Goal: Information Seeking & Learning: Learn about a topic

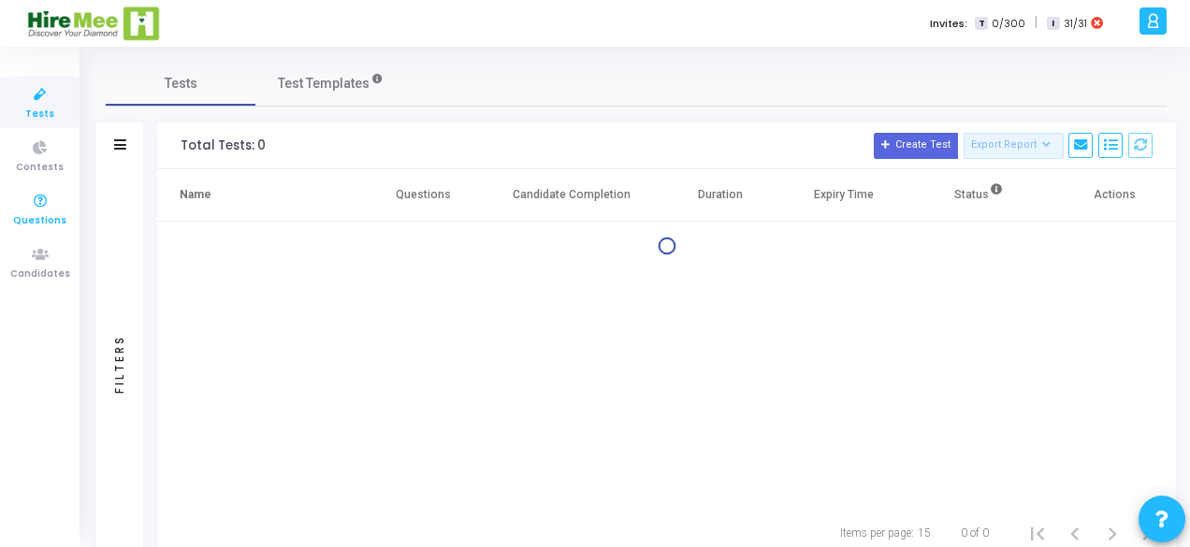
click at [43, 199] on icon at bounding box center [40, 201] width 39 height 23
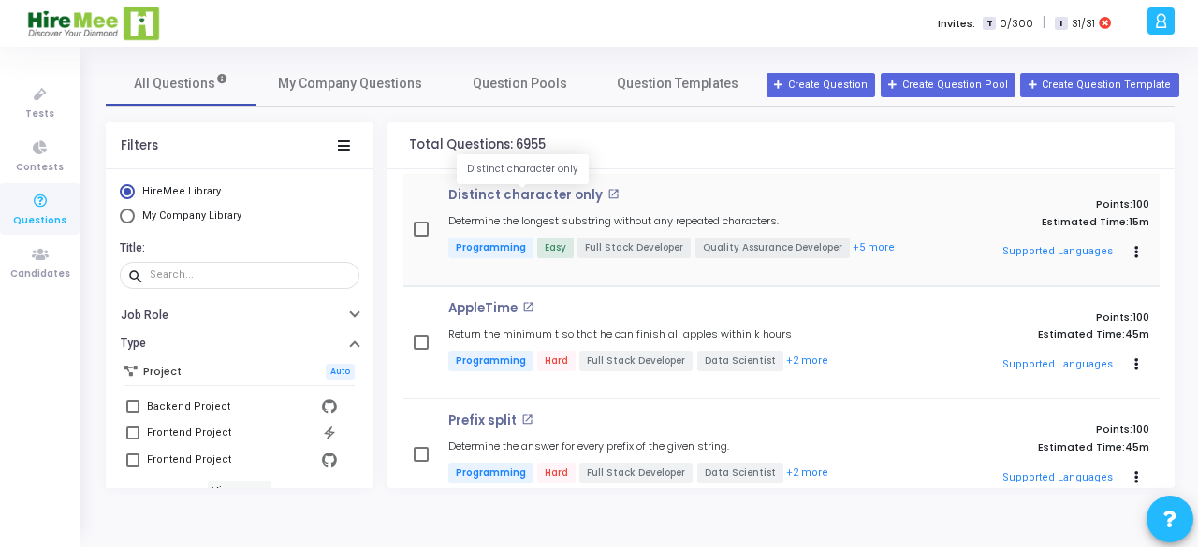
click at [492, 196] on p "Distinct character only" at bounding box center [525, 195] width 154 height 15
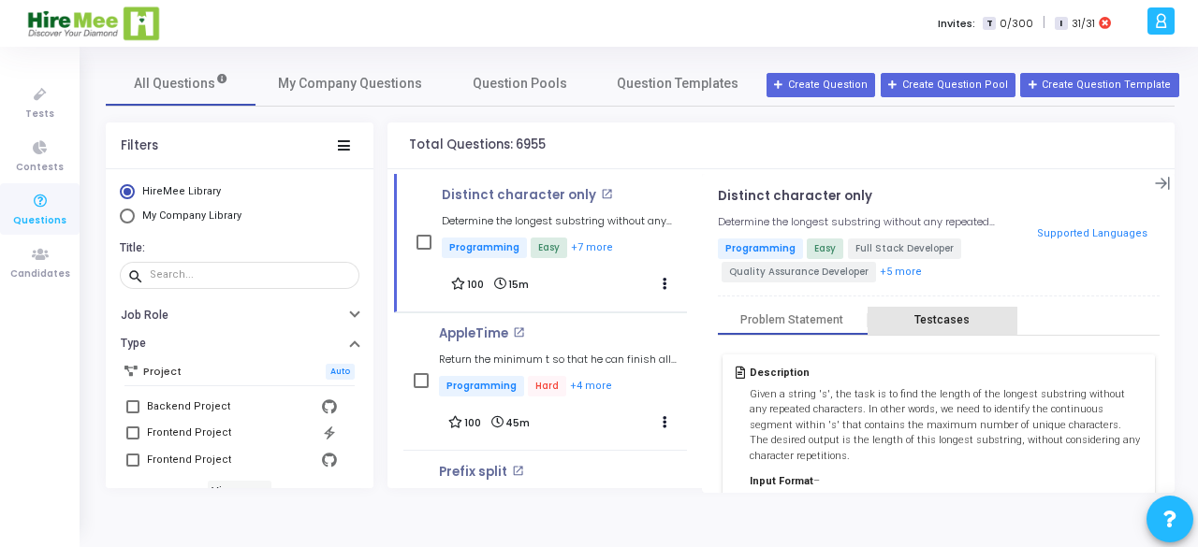
click at [932, 315] on div "Testcases" at bounding box center [941, 320] width 55 height 14
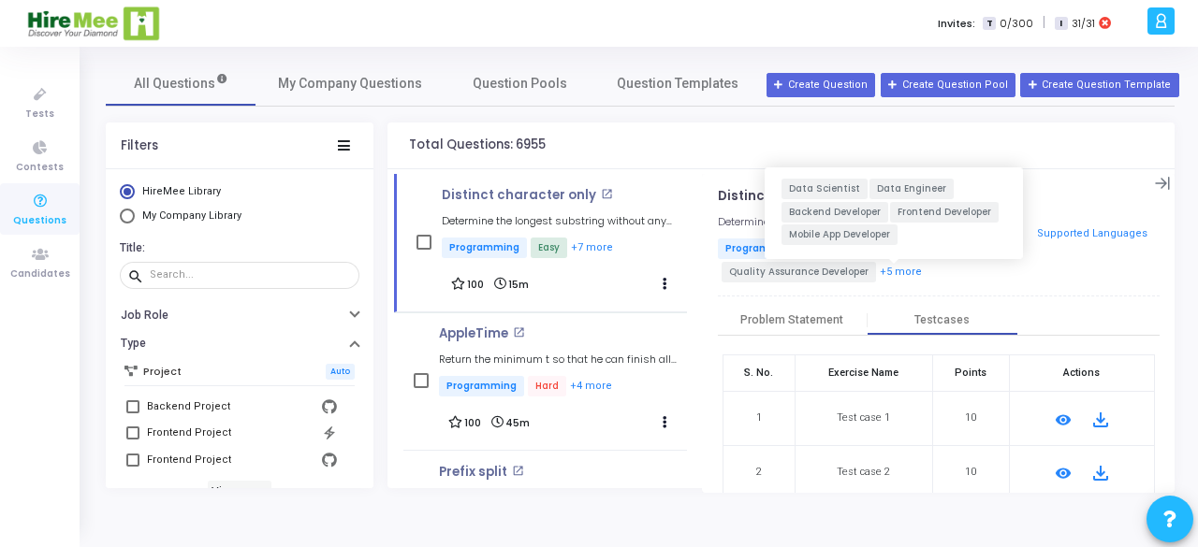
click at [893, 269] on button "+5 more" at bounding box center [901, 273] width 44 height 18
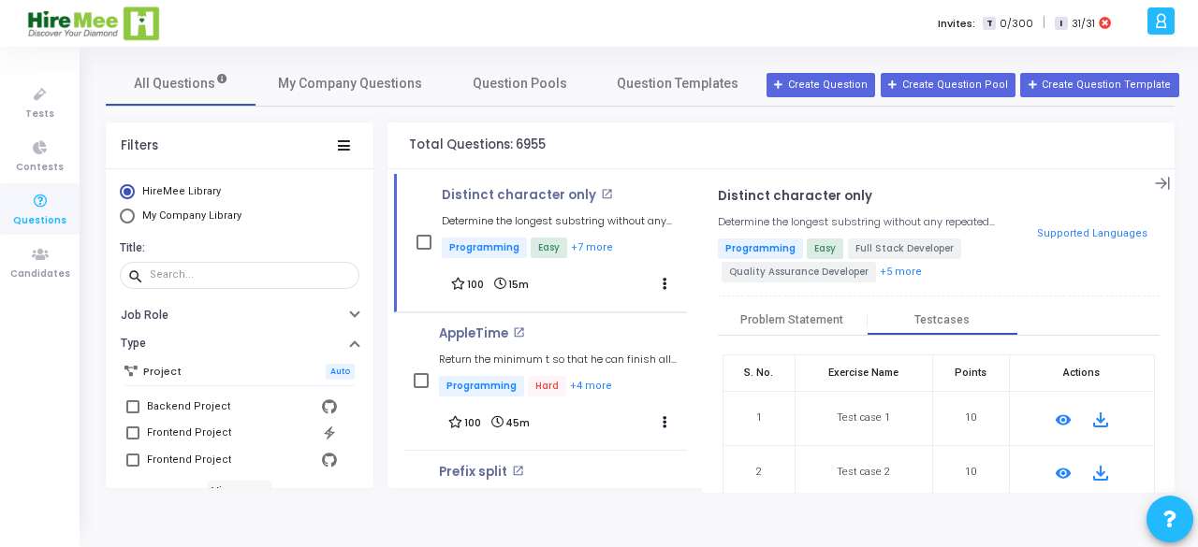
click at [943, 276] on p "Programming Easy Full Stack Developer Quality Assurance Developer +5 more" at bounding box center [860, 262] width 284 height 46
click at [1154, 181] on icon at bounding box center [1162, 184] width 16 height 16
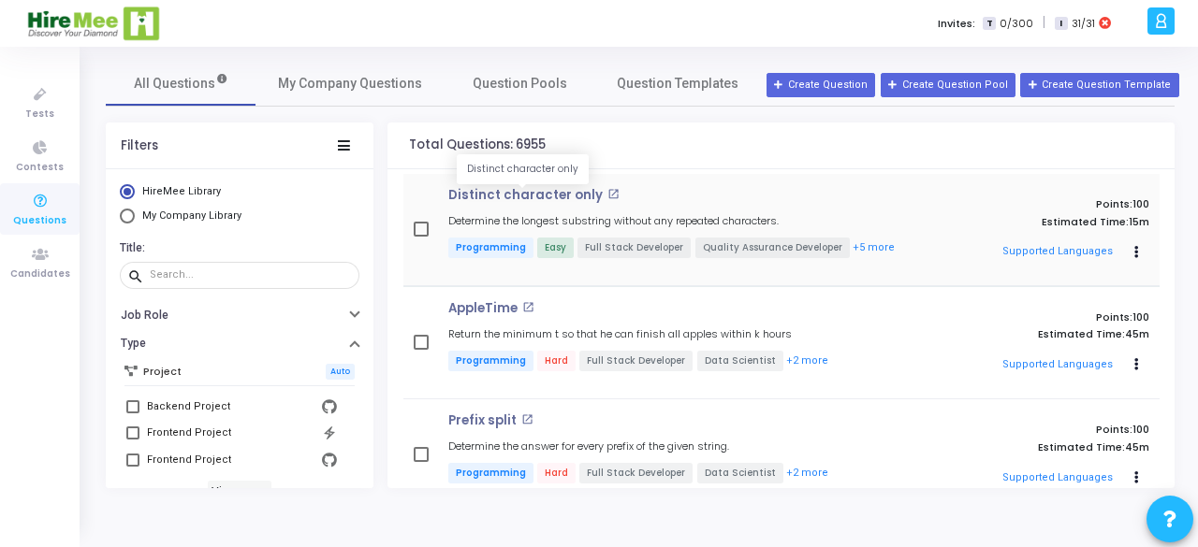
click at [487, 192] on p "Distinct character only" at bounding box center [525, 195] width 154 height 15
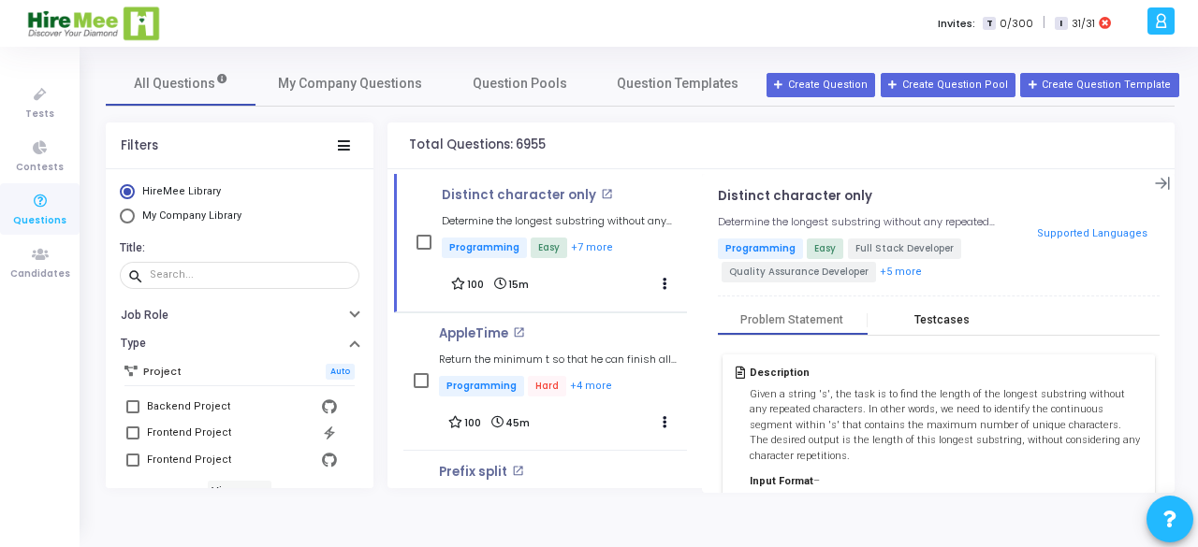
click at [952, 319] on div "Testcases" at bounding box center [941, 320] width 55 height 14
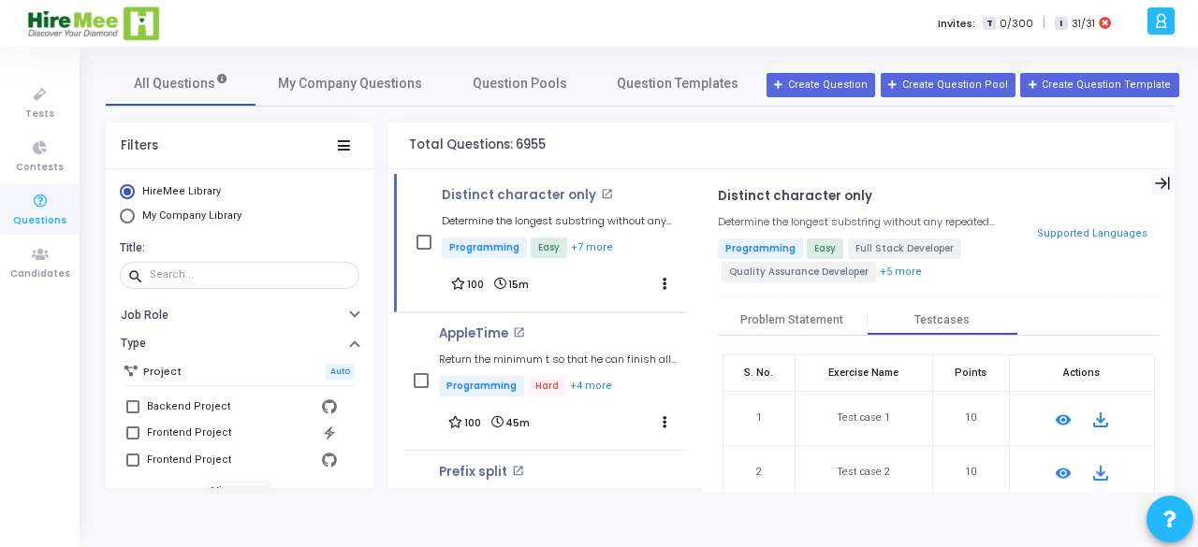
click at [1154, 186] on icon at bounding box center [1162, 184] width 16 height 16
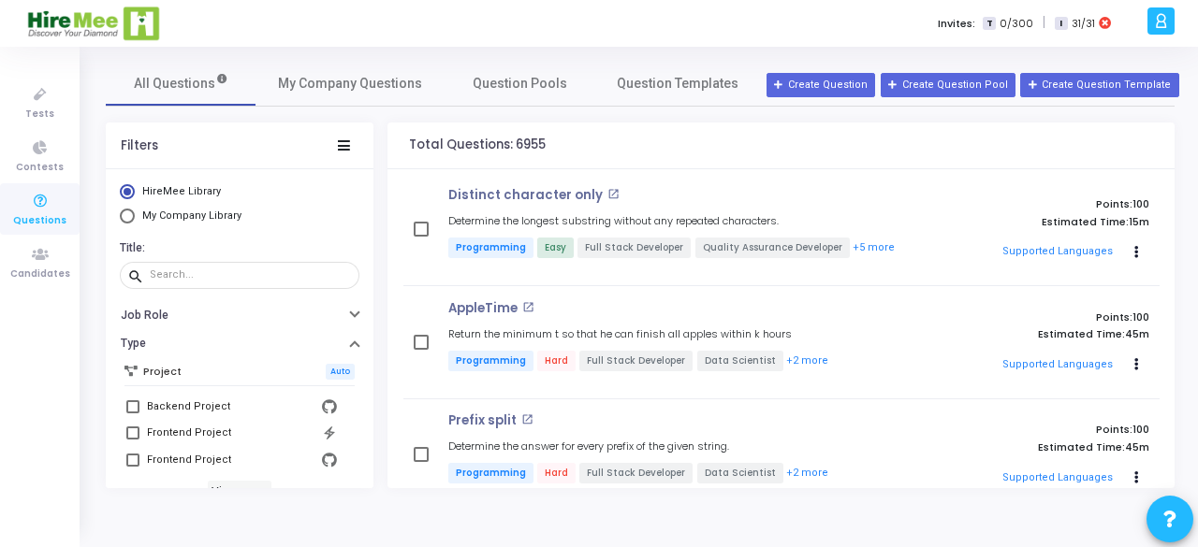
click at [378, 219] on div "Filters HireMee Library My Company Library Title: search Job Role Type Project …" at bounding box center [640, 306] width 1068 height 366
click at [1138, 246] on button "Actions" at bounding box center [1137, 253] width 26 height 26
click at [212, 218] on span "My Company Library" at bounding box center [191, 216] width 99 height 12
click at [135, 218] on input "My Company Library" at bounding box center [127, 216] width 15 height 15
radio input "true"
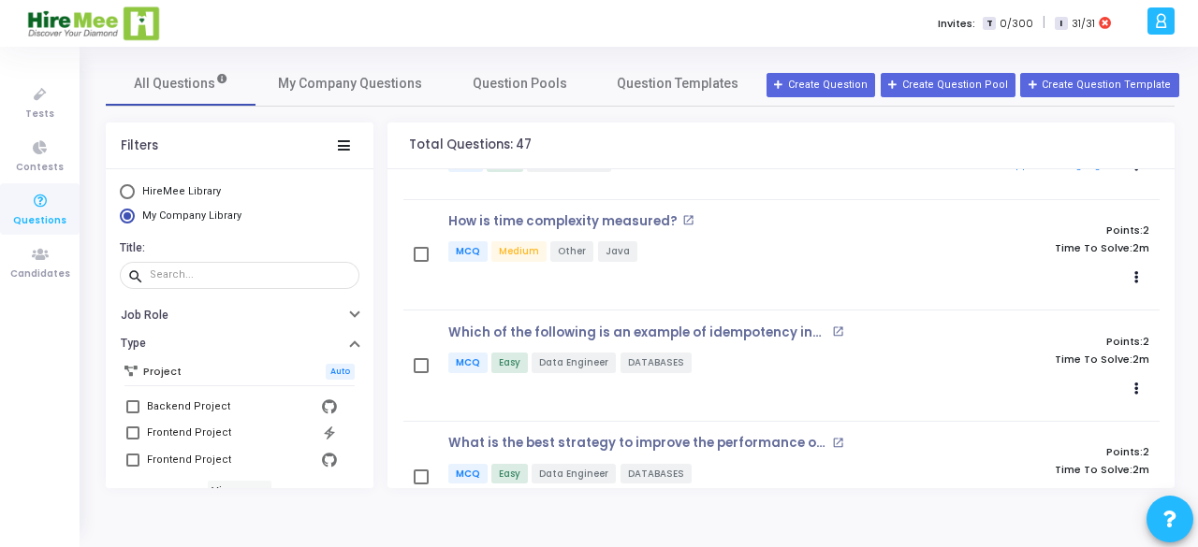
scroll to position [561, 0]
